Goal: Task Accomplishment & Management: Complete application form

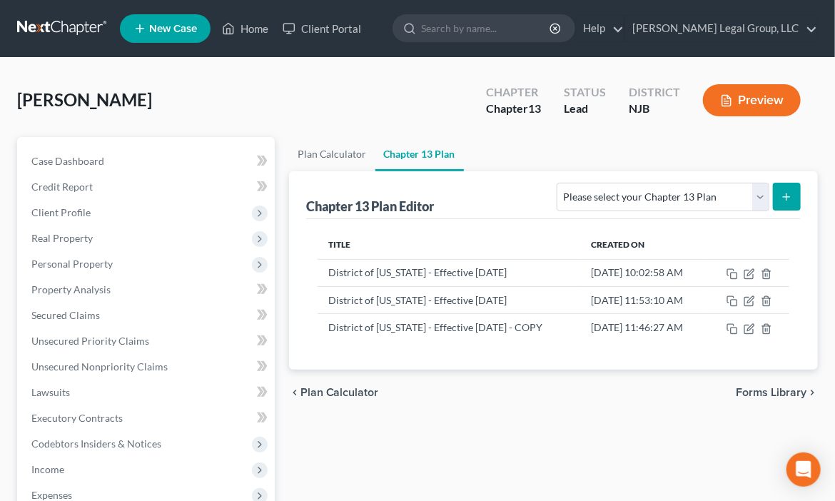
click at [89, 41] on link at bounding box center [62, 29] width 91 height 26
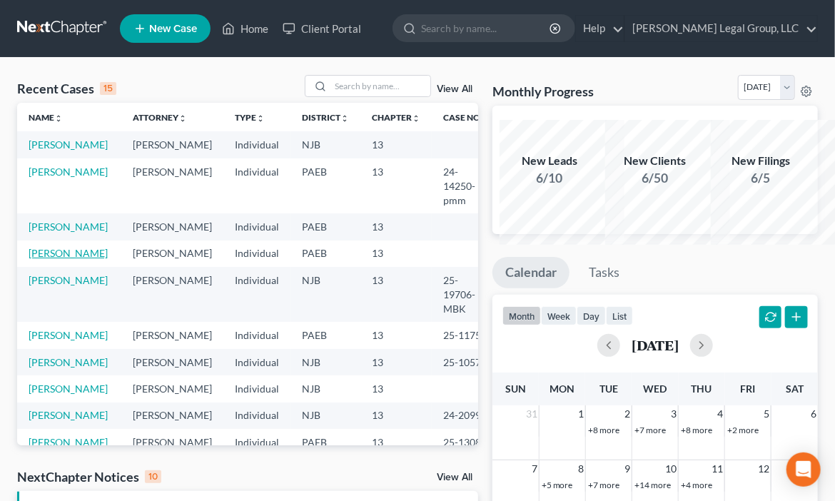
click at [51, 259] on link "[PERSON_NAME]" at bounding box center [68, 253] width 79 height 12
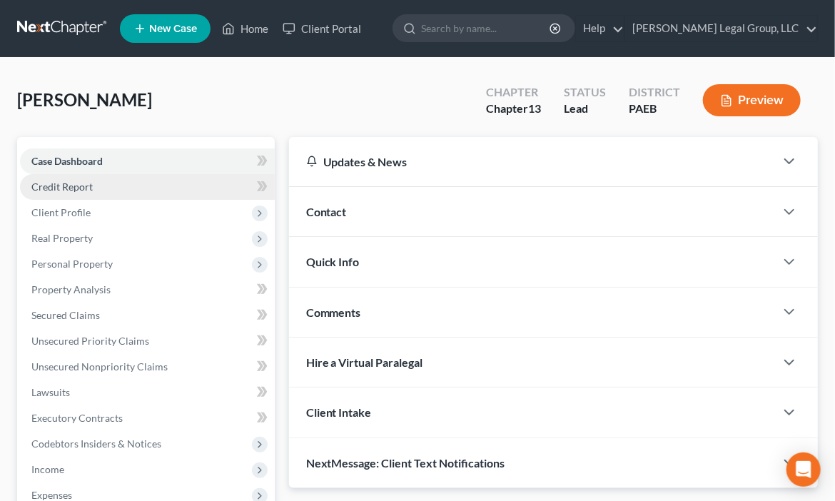
click at [117, 200] on link "Credit Report" at bounding box center [147, 187] width 255 height 26
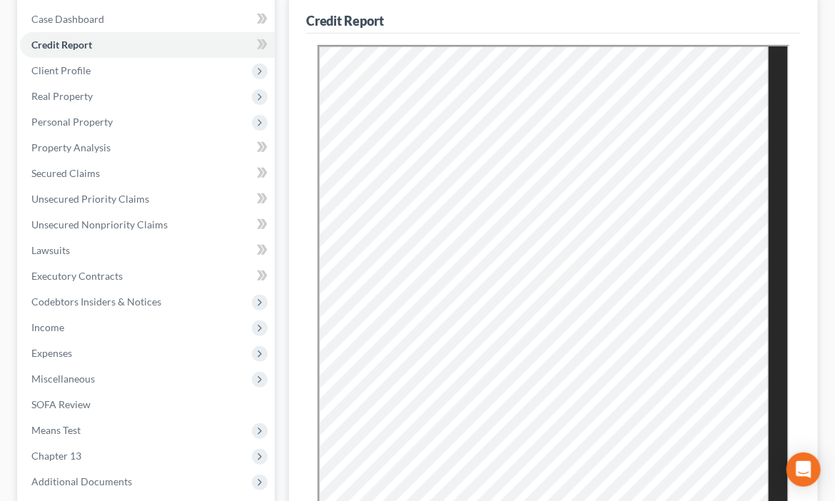
scroll to position [143, 0]
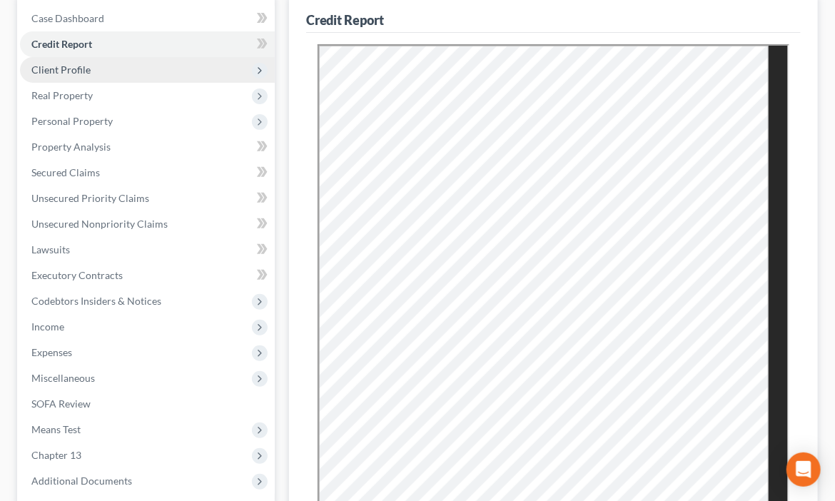
click at [113, 83] on span "Client Profile" at bounding box center [147, 70] width 255 height 26
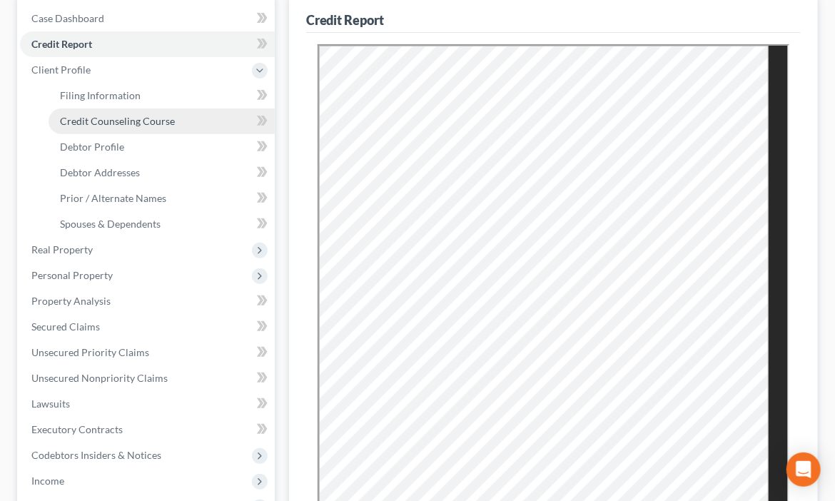
click at [133, 127] on span "Credit Counseling Course" at bounding box center [117, 121] width 115 height 12
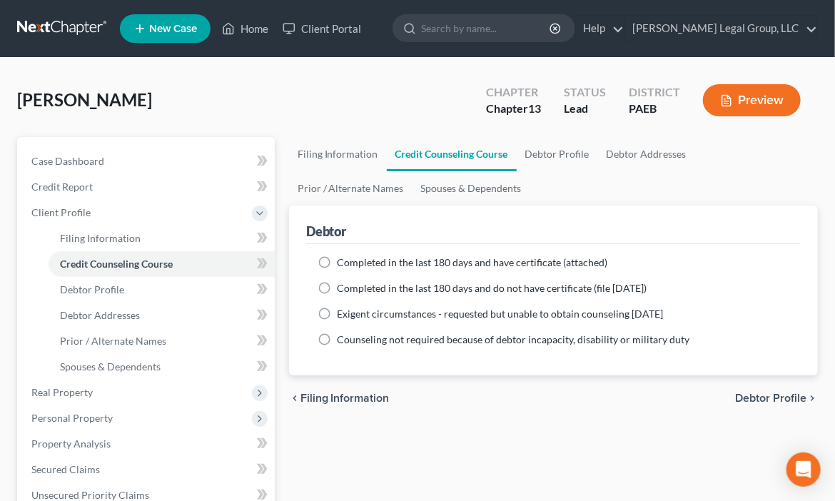
click at [342, 270] on label "Completed in the last 180 days and have certificate (attached)" at bounding box center [472, 262] width 270 height 14
click at [343, 265] on input "Completed in the last 180 days and have certificate (attached)" at bounding box center [347, 259] width 9 height 9
radio input "true"
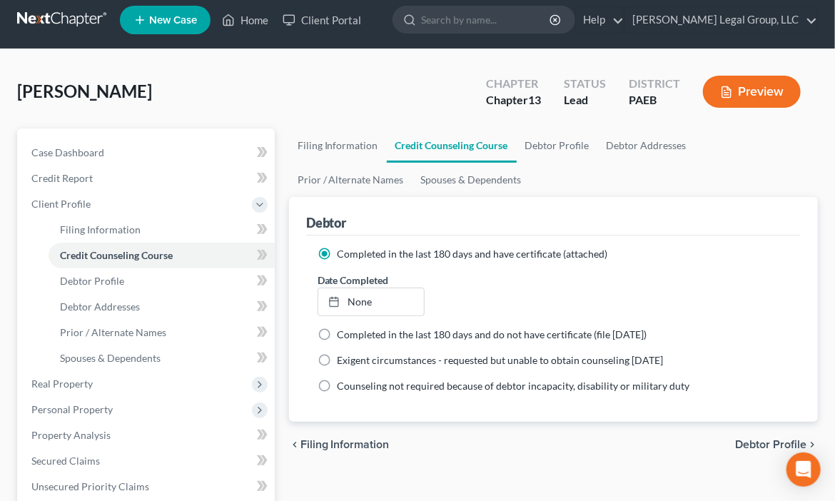
scroll to position [143, 0]
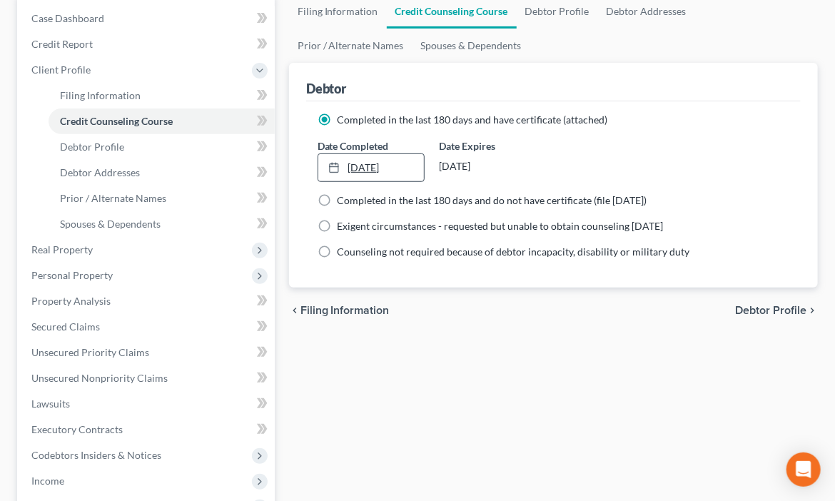
click at [374, 181] on link "[DATE]" at bounding box center [371, 167] width 106 height 27
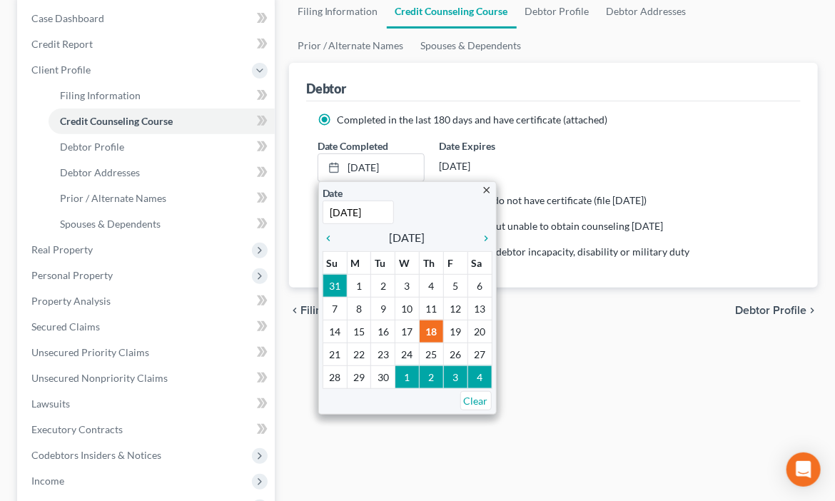
click at [667, 182] on div "Date Completed [DATE] close Date [DATE] Time 12:00 AM chevron_left [DATE] chevr…" at bounding box center [553, 160] width 486 height 44
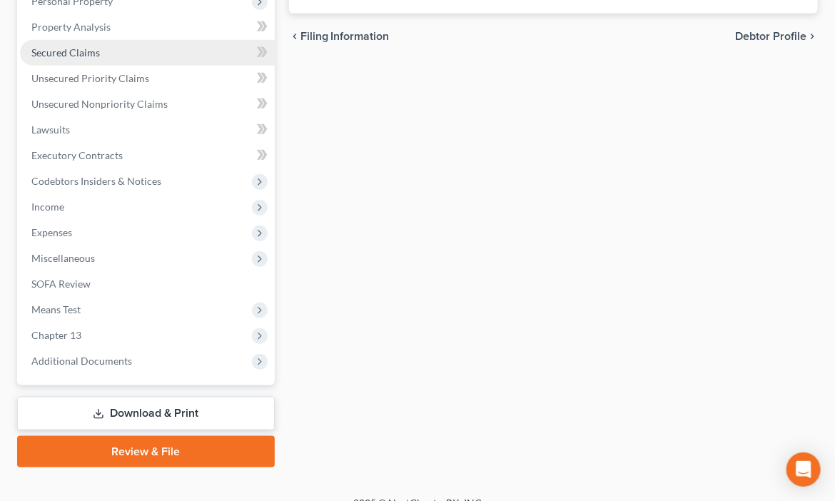
scroll to position [428, 0]
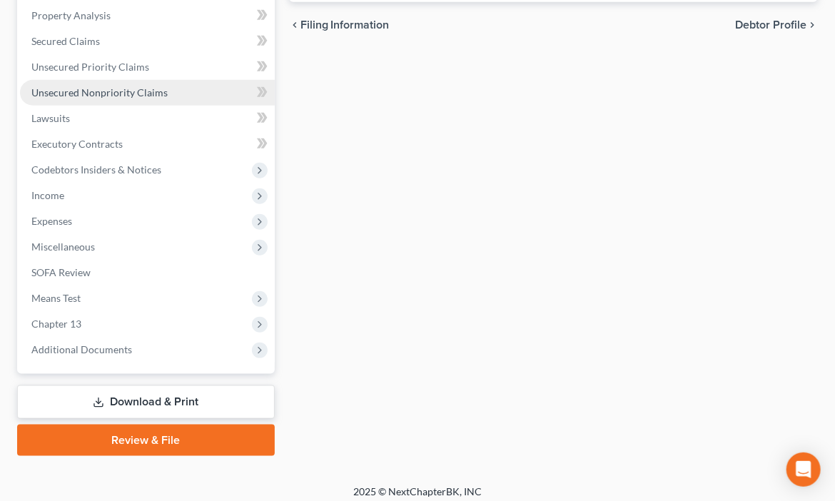
click at [165, 98] on span "Unsecured Nonpriority Claims" at bounding box center [99, 92] width 136 height 12
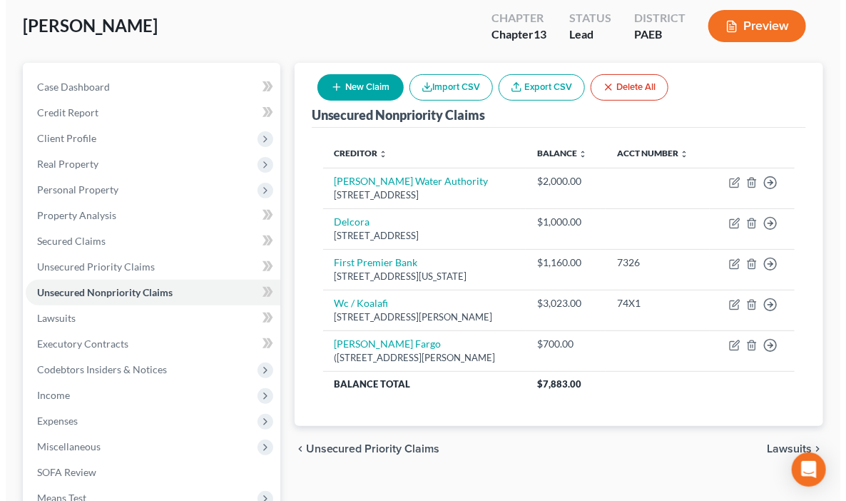
scroll to position [285, 0]
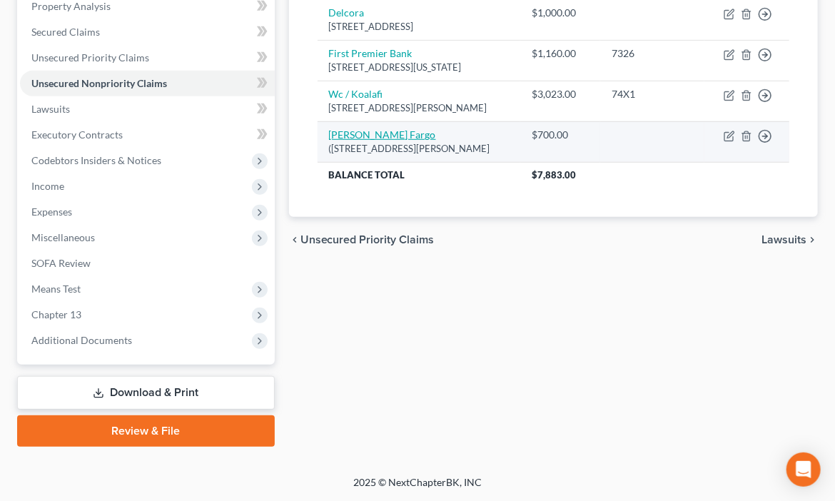
click at [365, 141] on link "[PERSON_NAME] Fargo" at bounding box center [382, 134] width 107 height 12
select select "4"
select select "15"
select select "0"
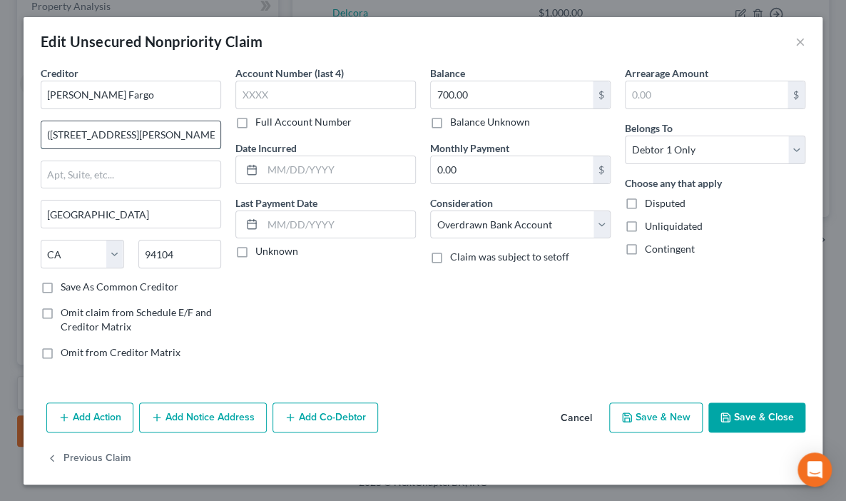
click at [54, 148] on input "([STREET_ADDRESS][PERSON_NAME]" at bounding box center [130, 134] width 179 height 27
type input "[STREET_ADDRESS][PERSON_NAME]"
click at [740, 402] on button "Save & Close" at bounding box center [756, 417] width 97 height 30
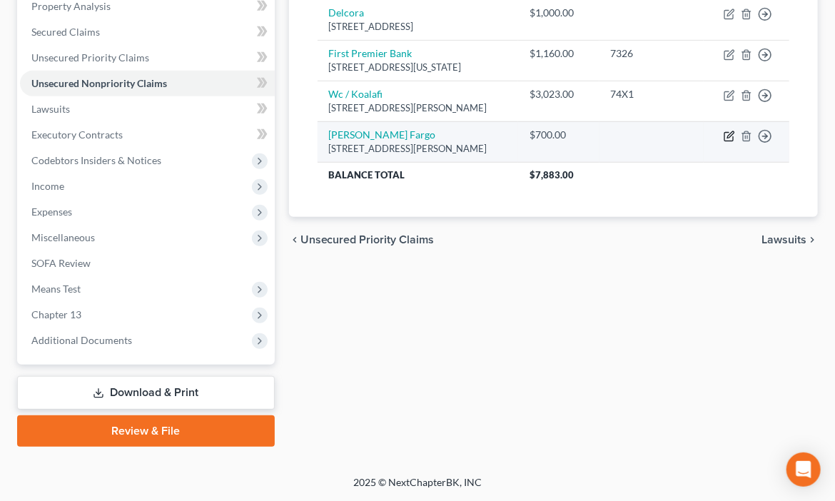
click at [724, 141] on icon "button" at bounding box center [728, 136] width 9 height 9
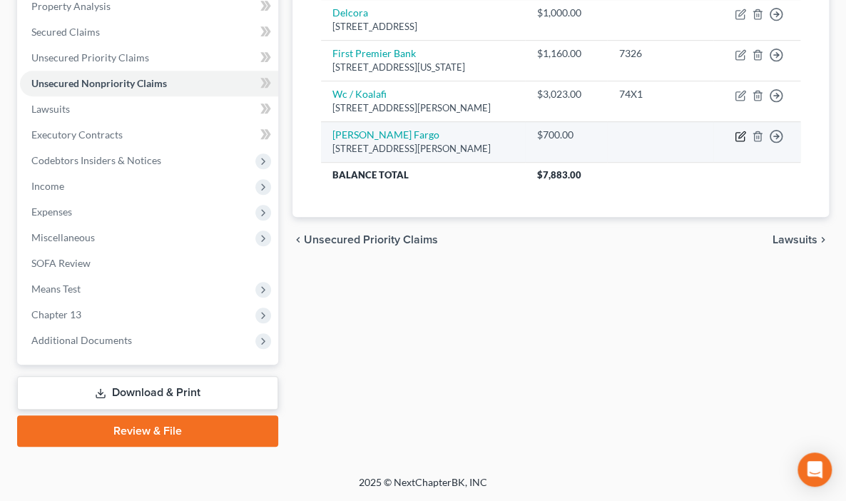
select select "4"
select select "15"
select select "0"
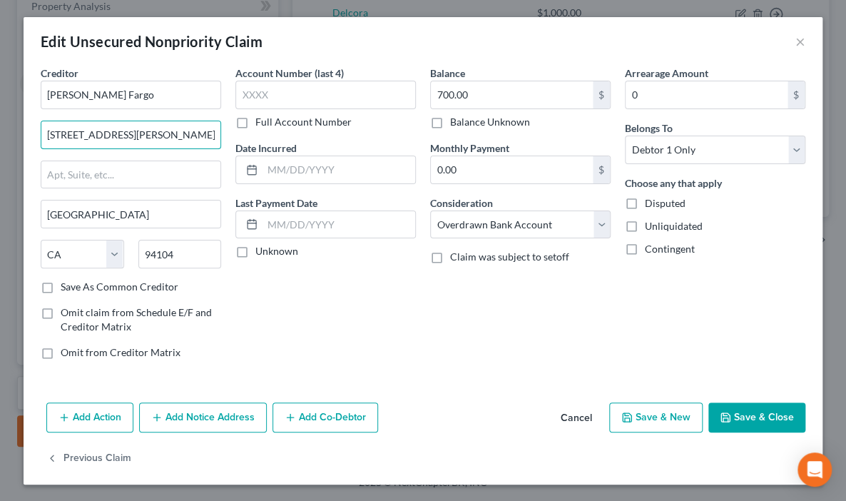
drag, startPoint x: 183, startPoint y: 166, endPoint x: 285, endPoint y: 175, distance: 103.1
click at [285, 175] on div "Creditor * [PERSON_NAME] Fargo [GEOGRAPHIC_DATA][PERSON_NAME] [GEOGRAPHIC_DATA]…" at bounding box center [423, 218] width 779 height 305
click at [746, 402] on button "Save & Close" at bounding box center [756, 417] width 97 height 30
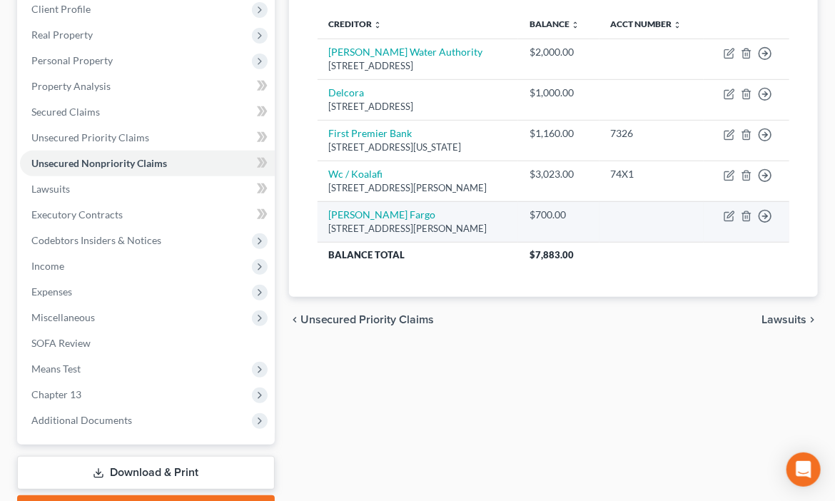
scroll to position [285, 0]
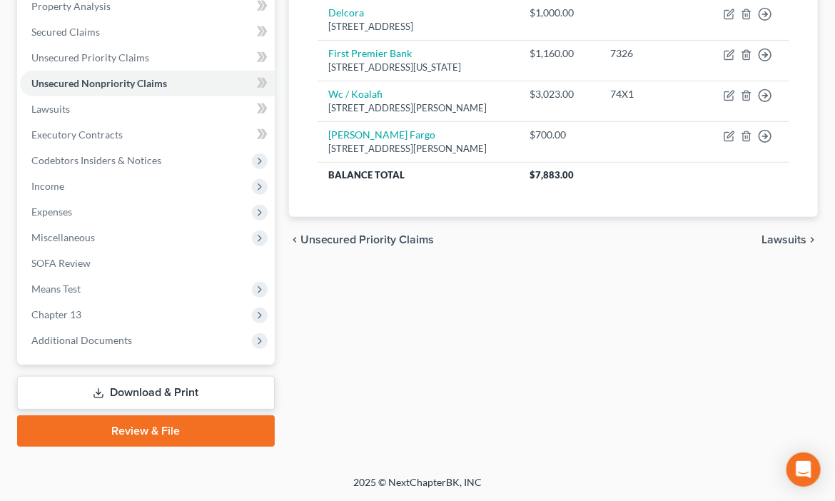
click at [668, 217] on div "Creditor expand_more expand_less unfold_more Balance expand_more expand_less un…" at bounding box center [553, 68] width 494 height 298
